Goal: Transaction & Acquisition: Purchase product/service

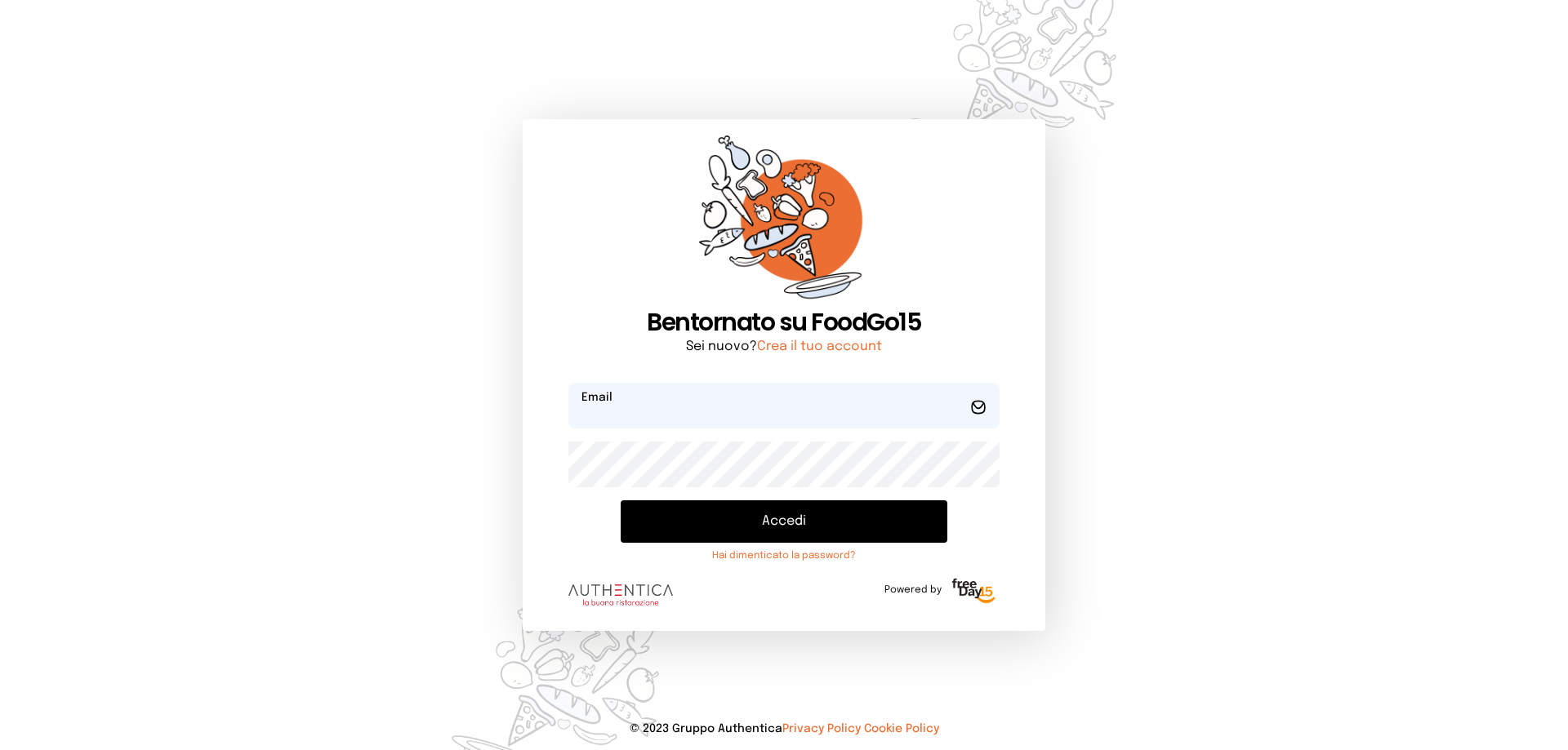
type input "**********"
click at [757, 515] on button "Accedi" at bounding box center [784, 521] width 327 height 42
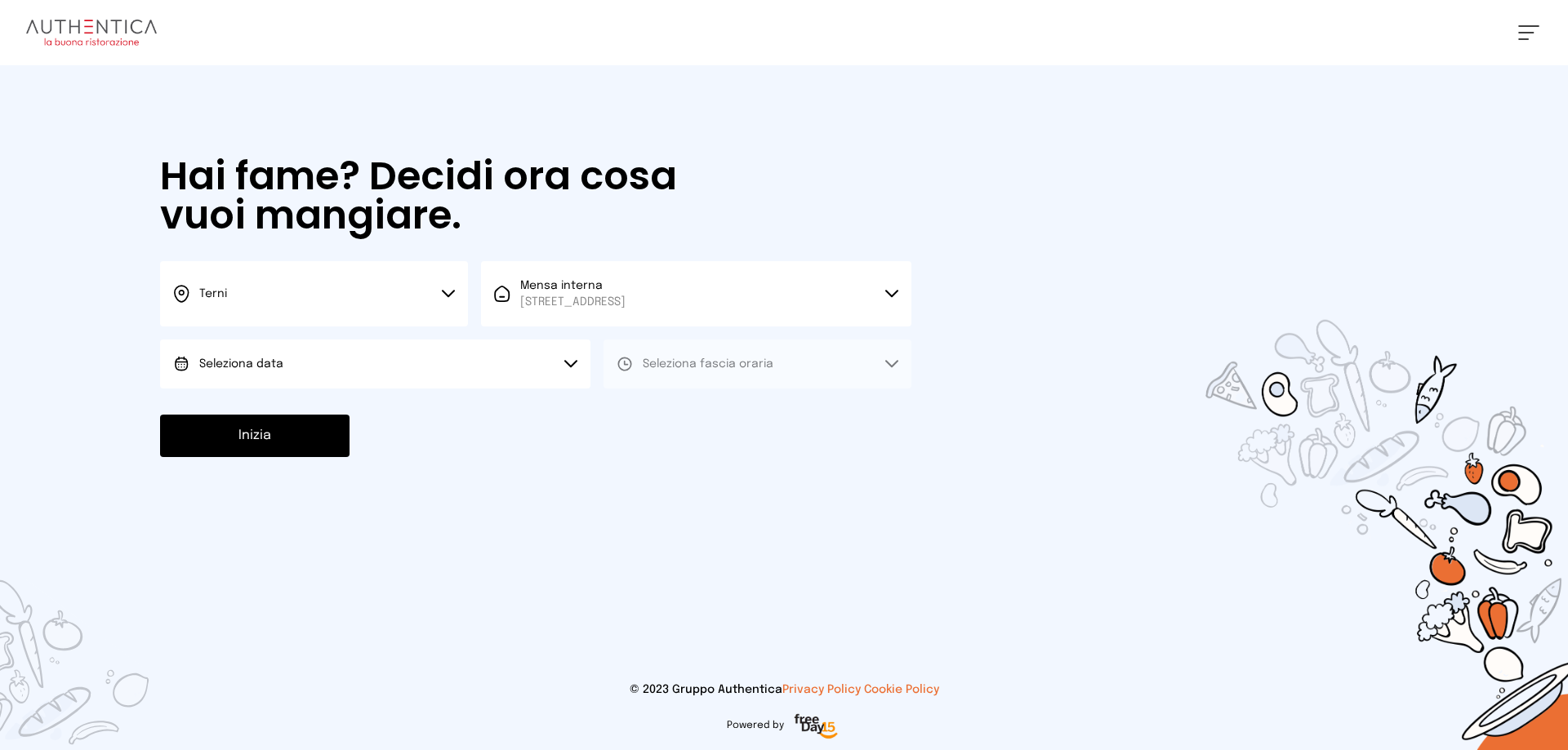
click at [464, 355] on button "Seleziona data" at bounding box center [375, 363] width 431 height 49
click at [432, 397] on li "[DATE], [DATE]" at bounding box center [375, 409] width 431 height 42
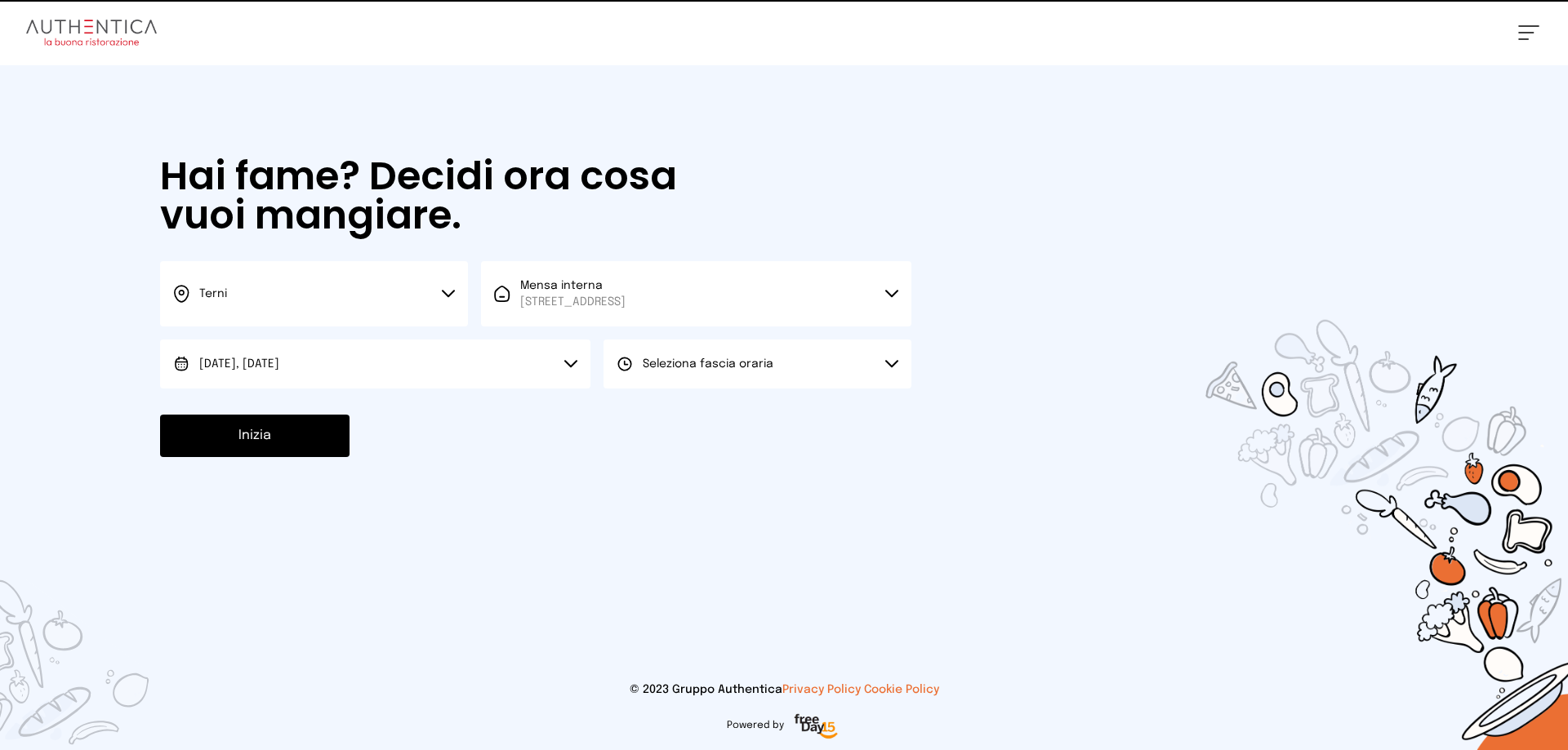
click at [736, 383] on button "Seleziona fascia oraria" at bounding box center [757, 363] width 308 height 49
click at [730, 409] on li "Pranzo" at bounding box center [757, 409] width 308 height 42
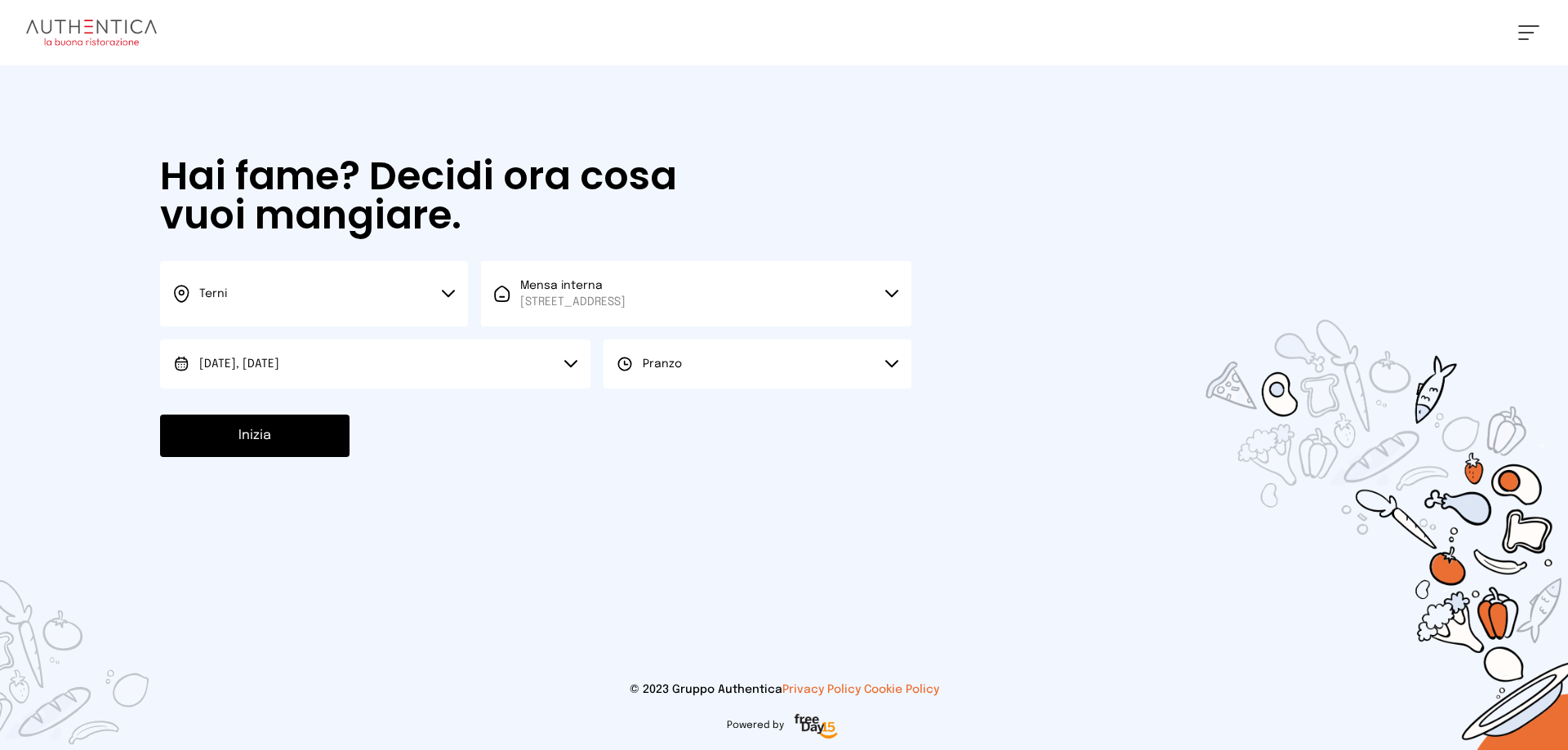
click at [286, 429] on button "Inizia" at bounding box center [255, 436] width 189 height 42
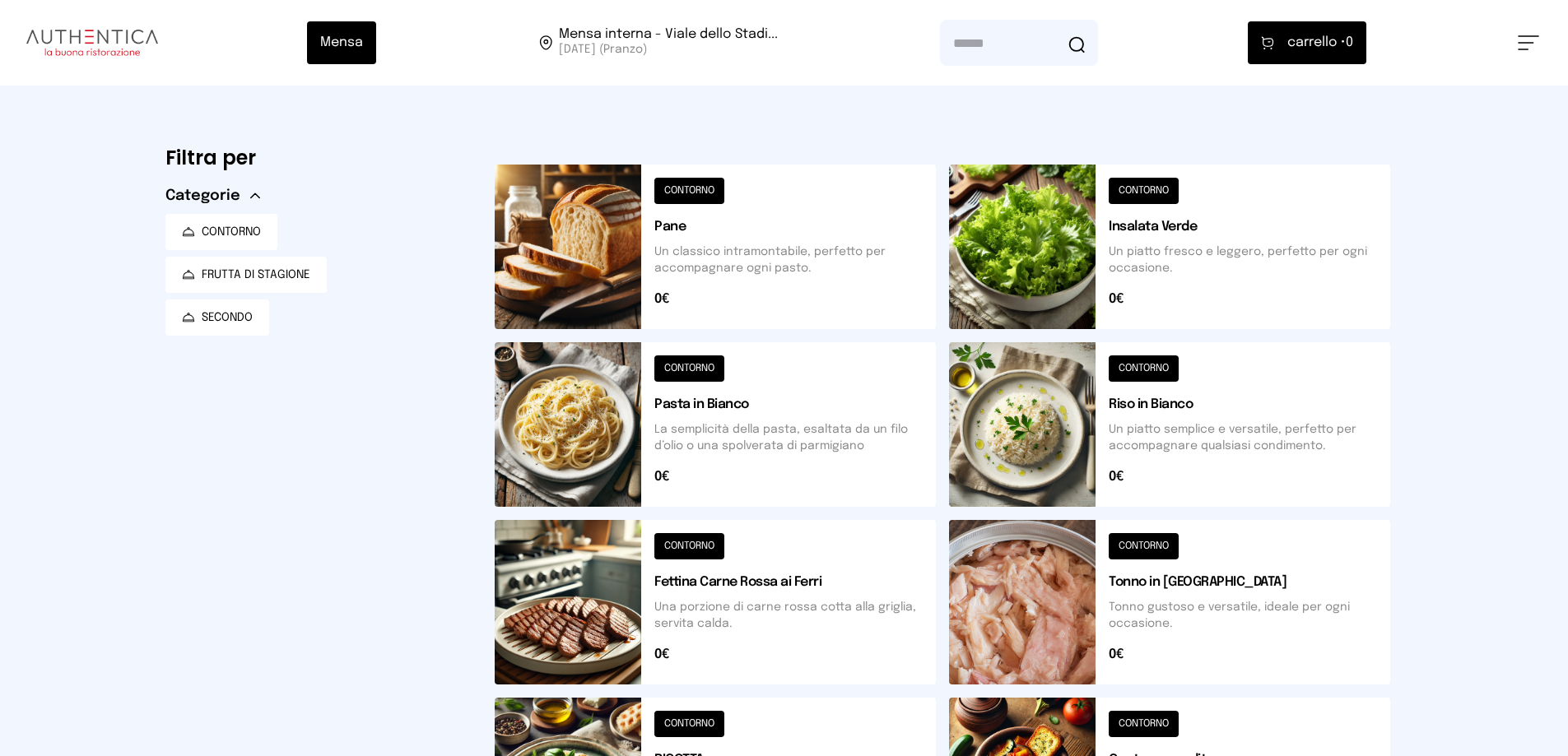
click at [1199, 415] on button at bounding box center [1169, 424] width 441 height 165
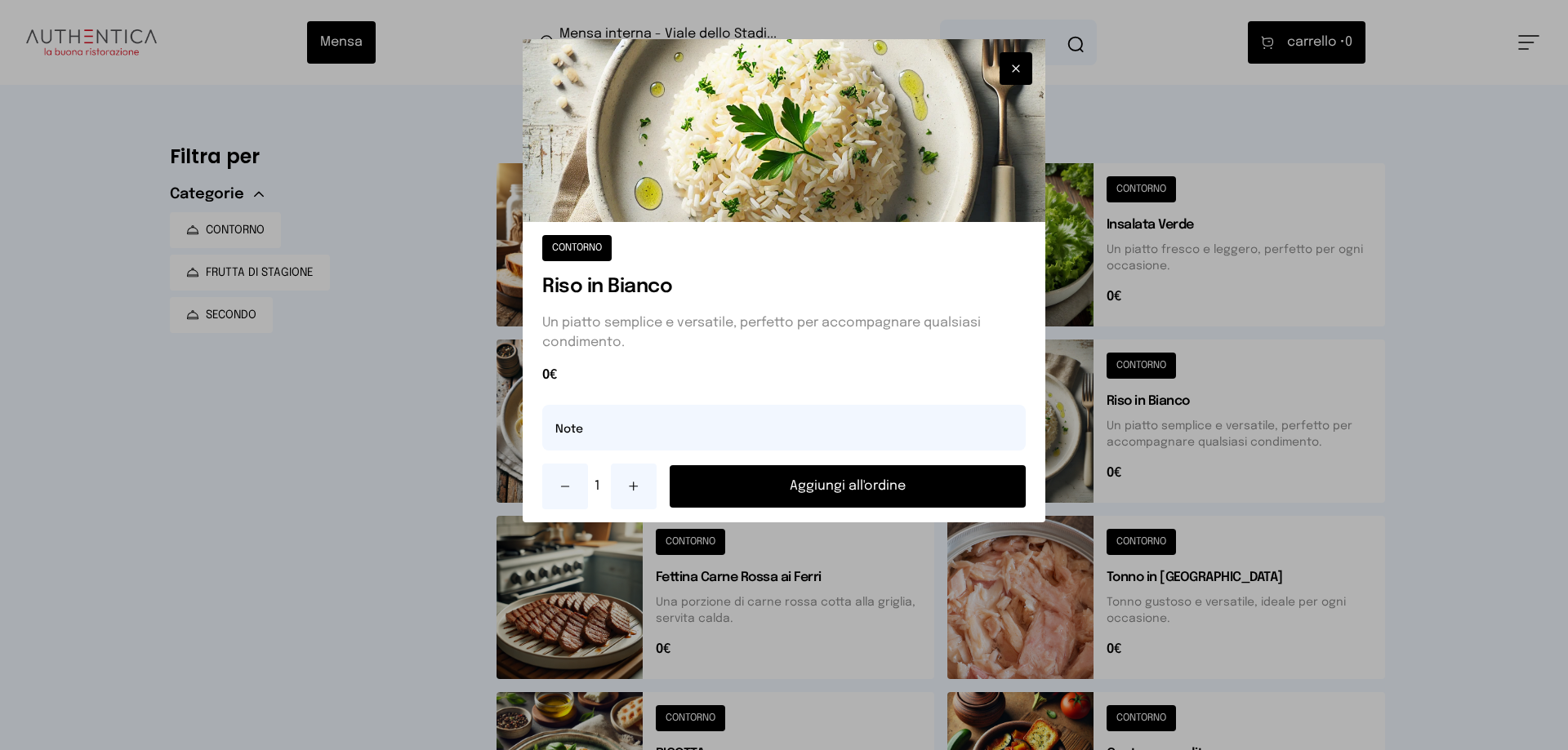
click at [943, 470] on button "Aggiungi all'ordine" at bounding box center [848, 486] width 356 height 42
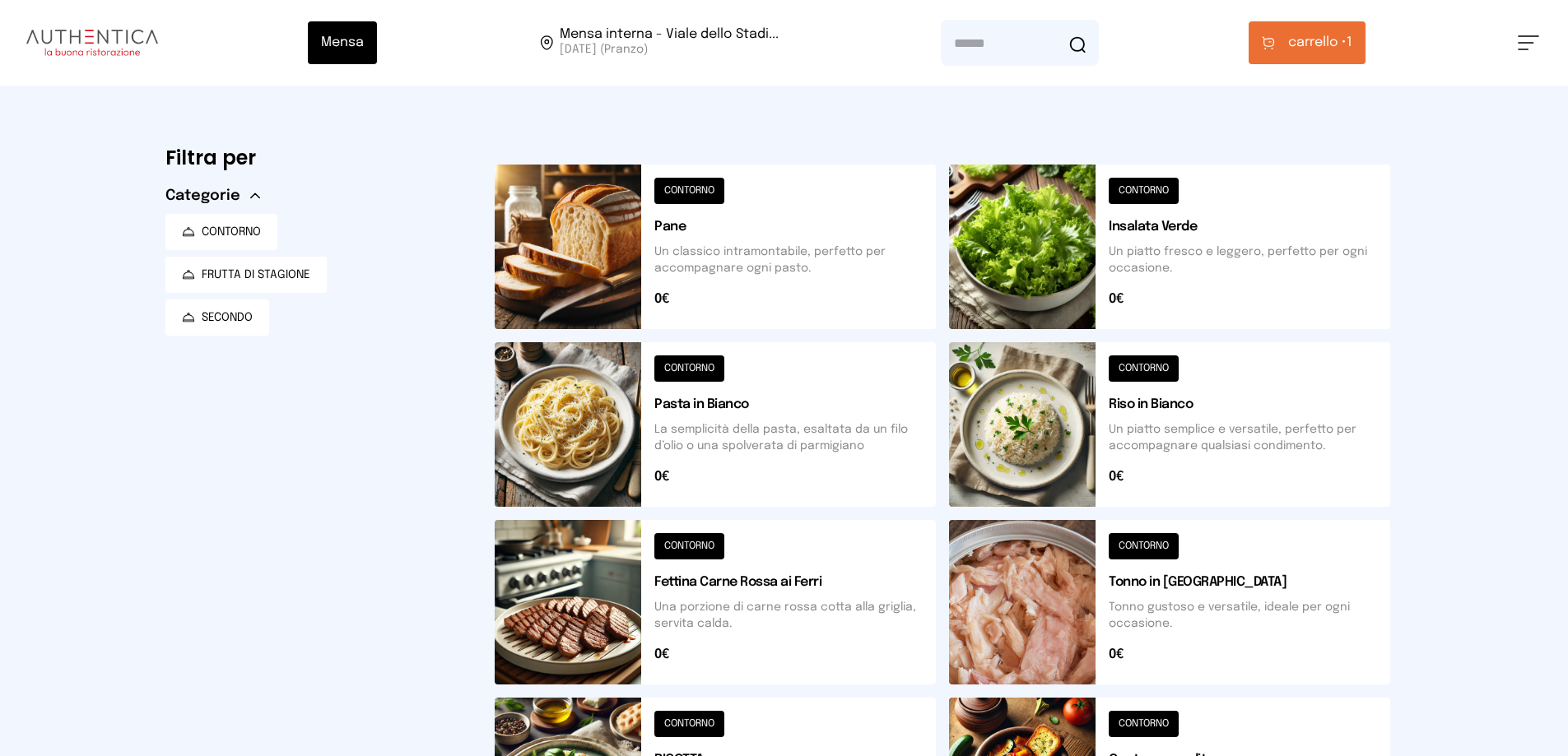
click at [1323, 48] on span "carrello •" at bounding box center [1317, 43] width 59 height 20
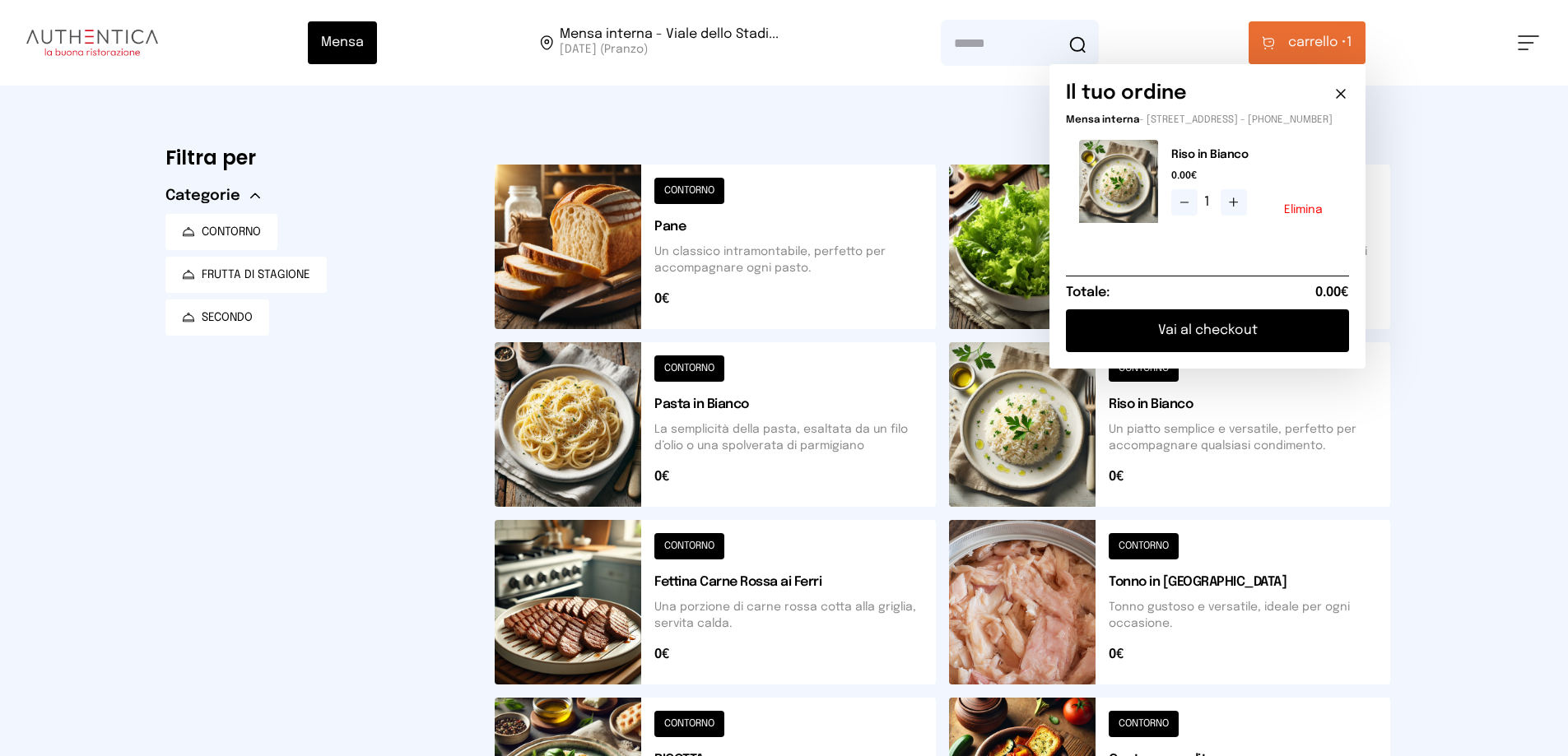
click at [1256, 347] on button "Vai al checkout" at bounding box center [1207, 330] width 283 height 43
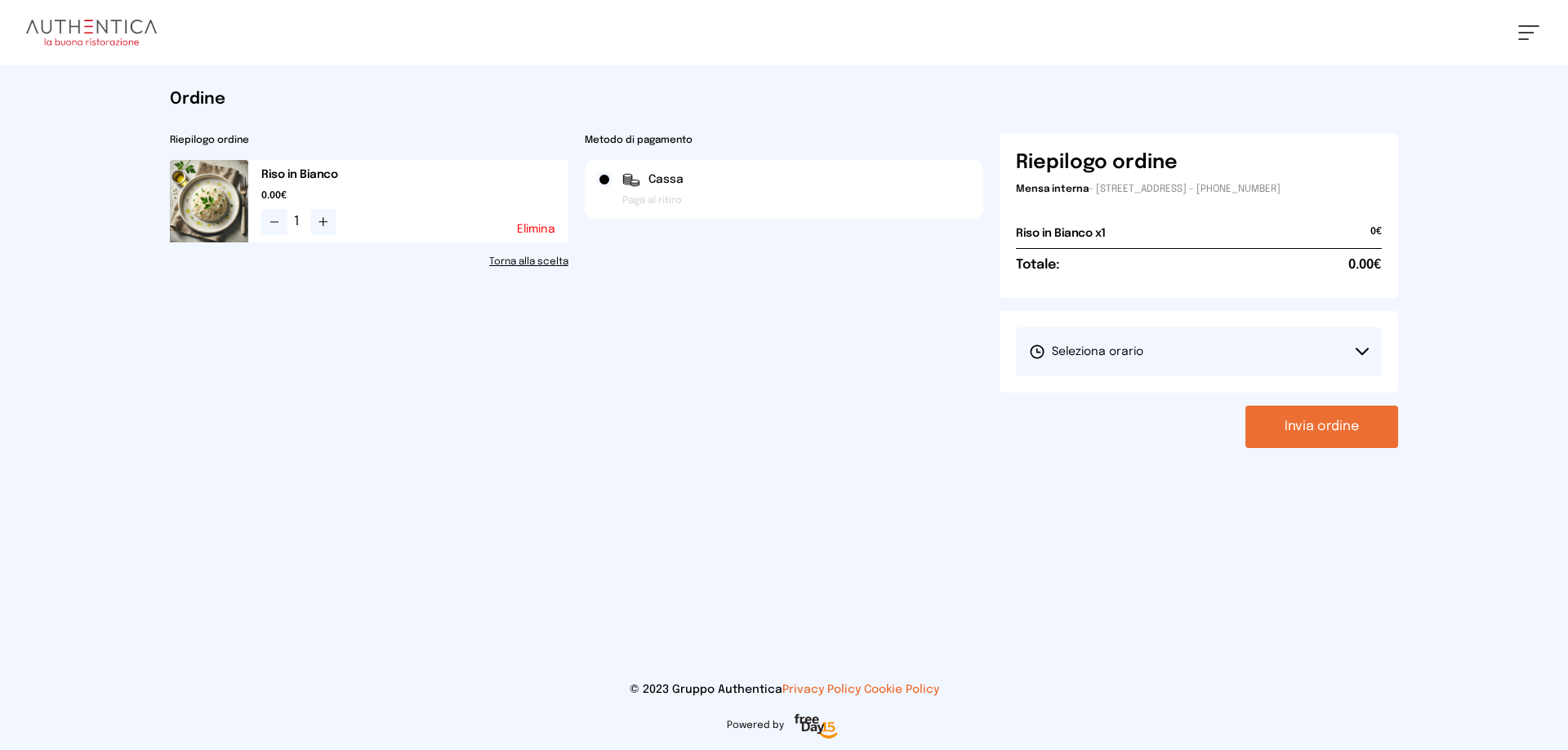
click at [1247, 349] on button "Seleziona orario" at bounding box center [1199, 352] width 366 height 49
click at [1222, 391] on li "1° Turno (13:00 - 15:00)" at bounding box center [1199, 397] width 366 height 42
click at [1338, 420] on button "Invia ordine" at bounding box center [1322, 426] width 153 height 42
